Goal: Information Seeking & Learning: Check status

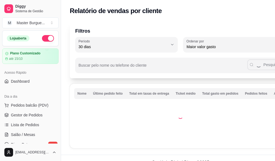
select select "30"
select select "HIGHEST_TOTAL_SPENT_WITH_ORDERS"
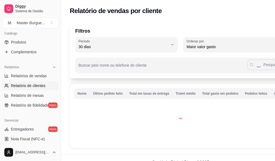
drag, startPoint x: 175, startPoint y: 44, endPoint x: 167, endPoint y: 45, distance: 8.0
click at [174, 44] on div "30 Período Hoje Ontem 7 [PERSON_NAME] 15 [PERSON_NAME] 30 [PERSON_NAME] 45 [PER…" at bounding box center [180, 44] width 211 height 15
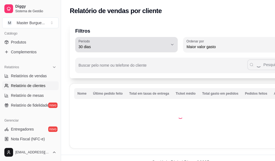
click at [166, 45] on button "Período 30 dias" at bounding box center [126, 44] width 103 height 15
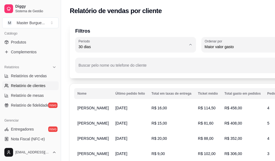
click at [89, 107] on span "45 dias" at bounding box center [123, 104] width 82 height 5
type input "45"
select select "45"
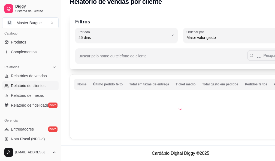
scroll to position [9, 0]
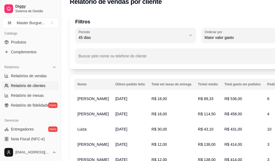
click at [119, 128] on span "[DATE]" at bounding box center [121, 129] width 12 height 4
click at [88, 125] on td "Luiza" at bounding box center [93, 129] width 38 height 15
click at [85, 127] on span "Luiza" at bounding box center [81, 129] width 9 height 4
click at [84, 128] on span "Luiza" at bounding box center [81, 129] width 9 height 4
click at [224, 129] on span "R$ 431,00" at bounding box center [233, 129] width 18 height 4
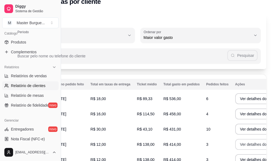
scroll to position [37, 61]
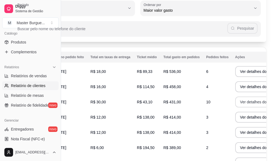
click at [235, 102] on button "Ver detalhes do cliente" at bounding box center [259, 102] width 49 height 11
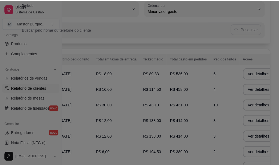
scroll to position [37, 57]
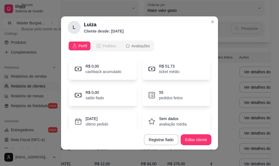
click at [103, 46] on span "Pedidos" at bounding box center [110, 45] width 14 height 5
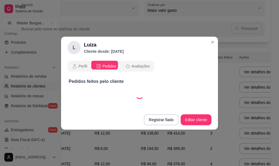
select select "30"
select select "ALL"
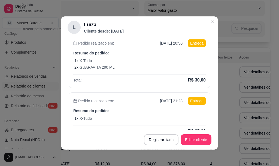
scroll to position [0, 0]
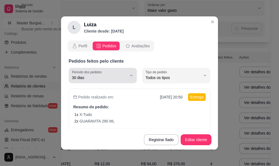
click at [121, 79] on span "30 dias" at bounding box center [99, 77] width 55 height 5
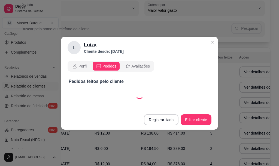
select select "45"
select select "ALL"
select select "45"
select select "ALL"
select select "45"
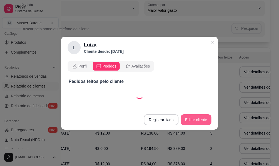
select select "ALL"
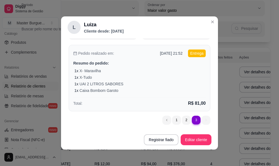
scroll to position [16, 0]
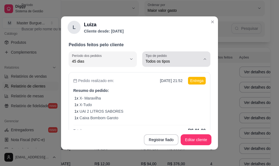
click at [185, 57] on div "Todos os tipos" at bounding box center [173, 58] width 55 height 11
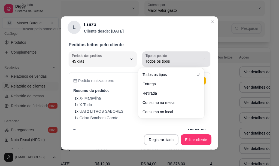
click at [181, 56] on div "Todos os tipos" at bounding box center [173, 58] width 55 height 11
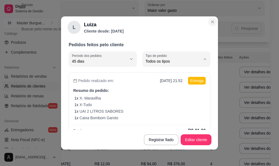
click at [211, 23] on icon "Close" at bounding box center [212, 22] width 4 height 4
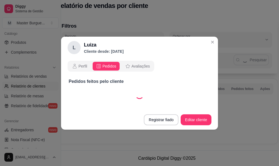
scroll to position [0, 0]
select select "45"
select select "ALL"
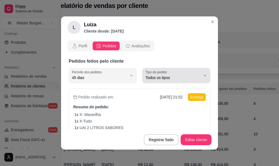
click at [187, 73] on div "Todos os tipos" at bounding box center [173, 75] width 55 height 11
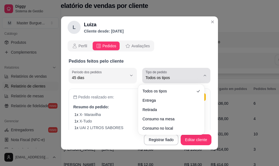
click at [187, 73] on div "Todos os tipos" at bounding box center [173, 75] width 55 height 11
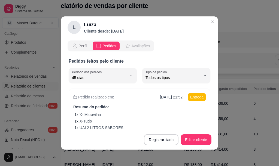
click at [126, 43] on button "Avaliações" at bounding box center [137, 45] width 31 height 9
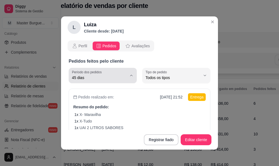
click at [96, 79] on span "45 dias" at bounding box center [99, 77] width 55 height 5
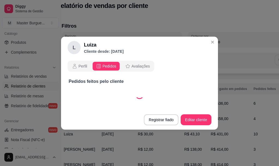
select select "0"
select select "ALL"
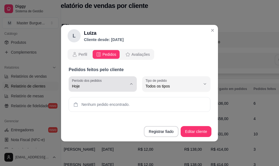
click at [95, 82] on label "Período dos pedidos" at bounding box center [88, 80] width 32 height 5
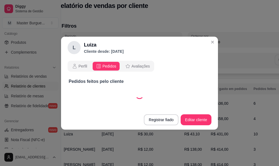
select select "15"
select select "ALL"
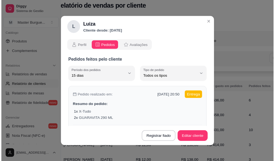
scroll to position [55, 0]
